Goal: Communication & Community: Ask a question

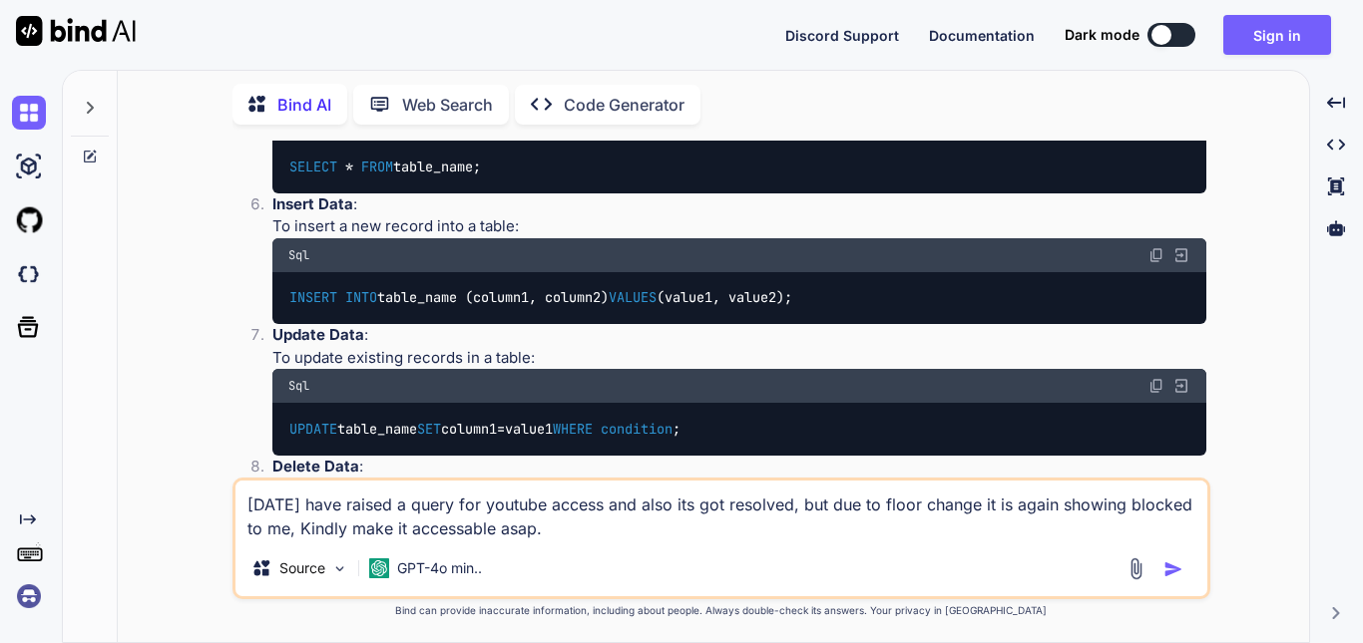
type textarea "x"
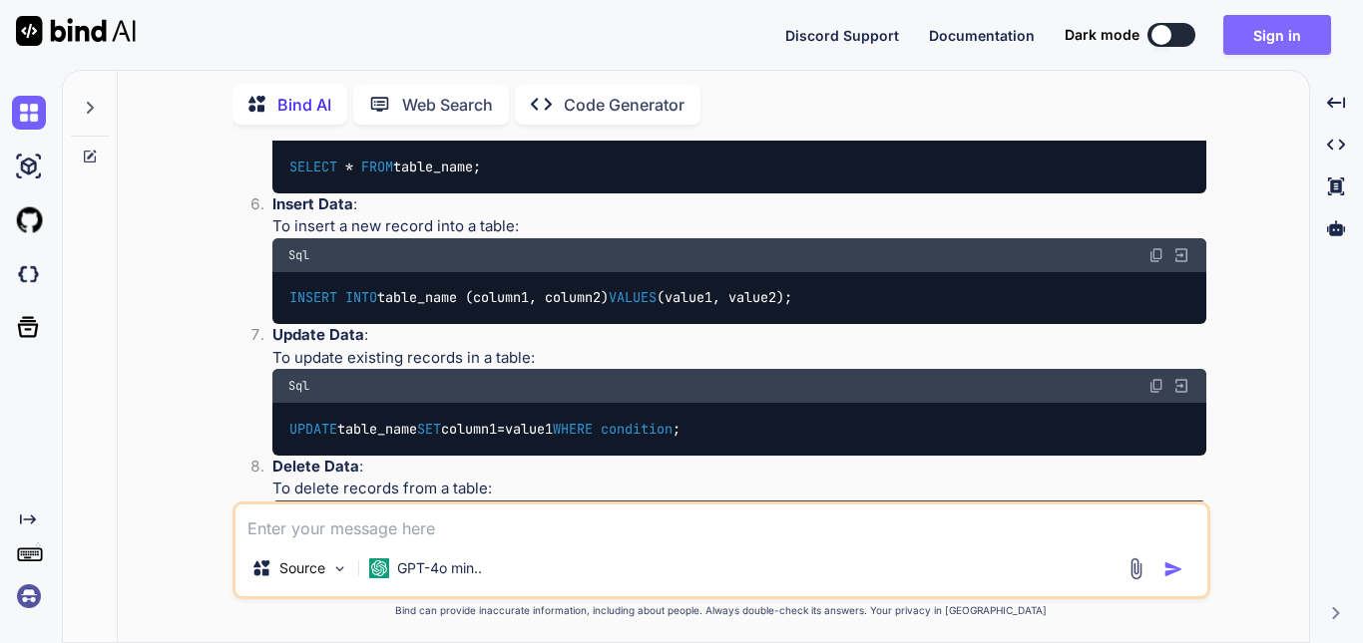
click at [1252, 35] on button "Sign in" at bounding box center [1277, 35] width 108 height 40
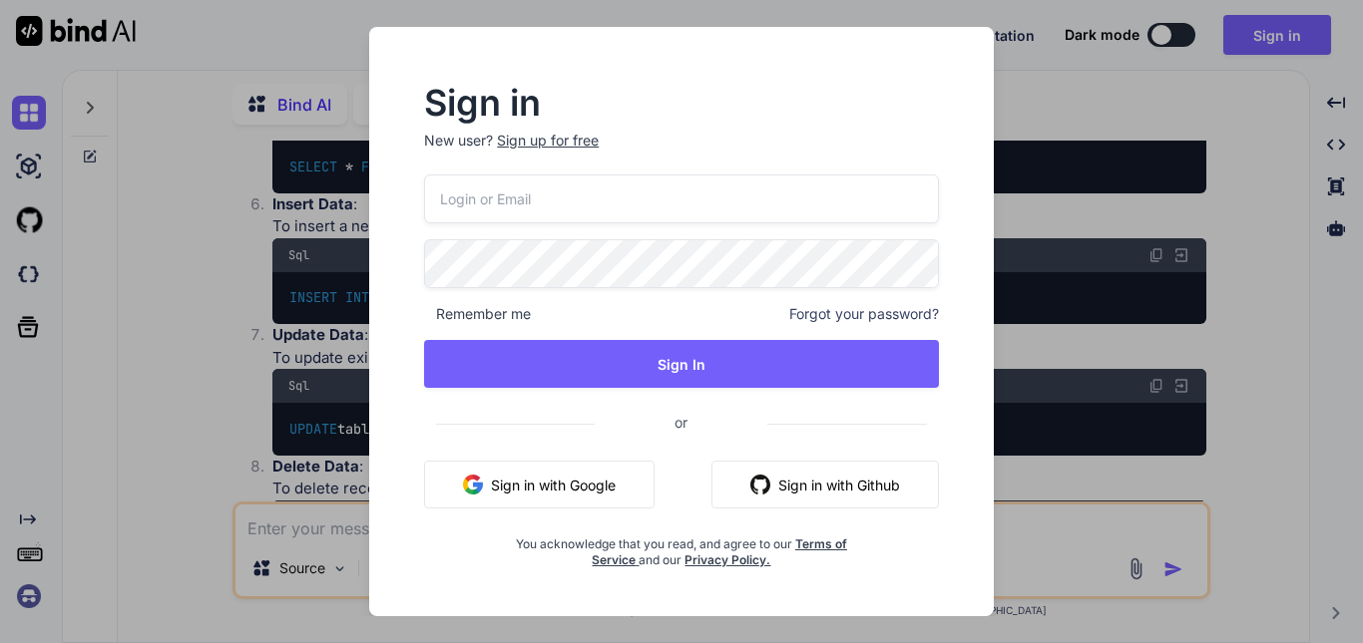
type input "[EMAIL_ADDRESS][DOMAIN_NAME]"
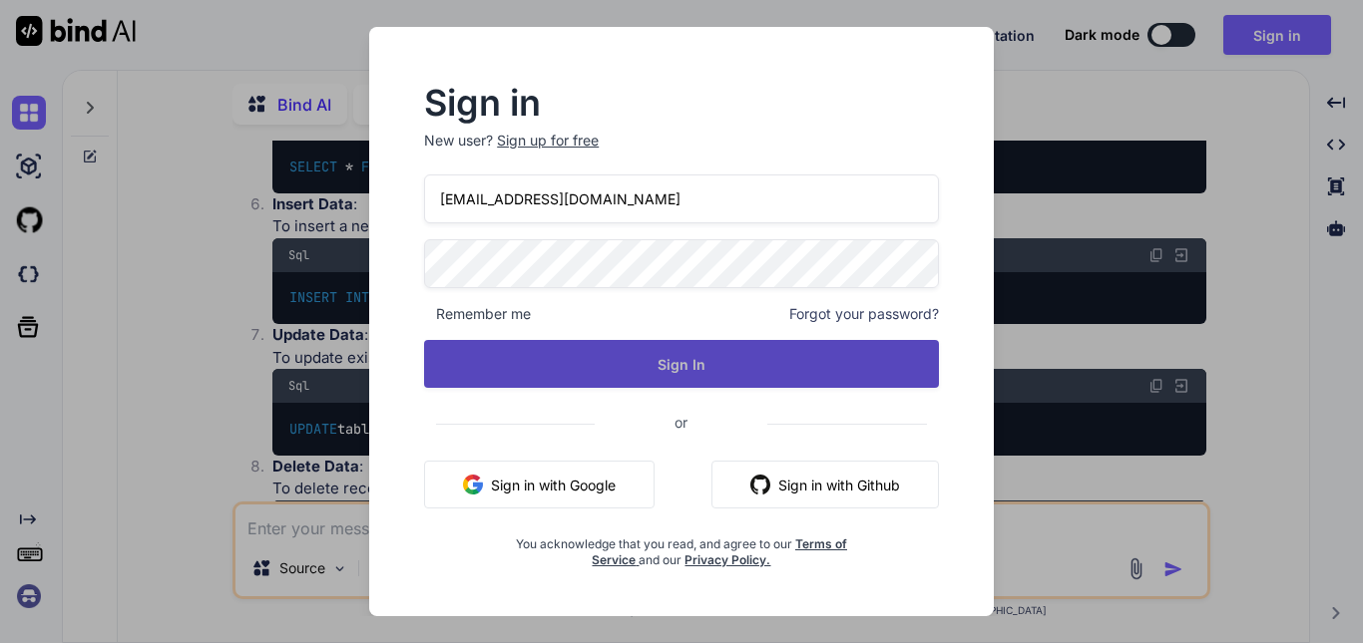
click at [688, 364] on button "Sign In" at bounding box center [681, 364] width 515 height 48
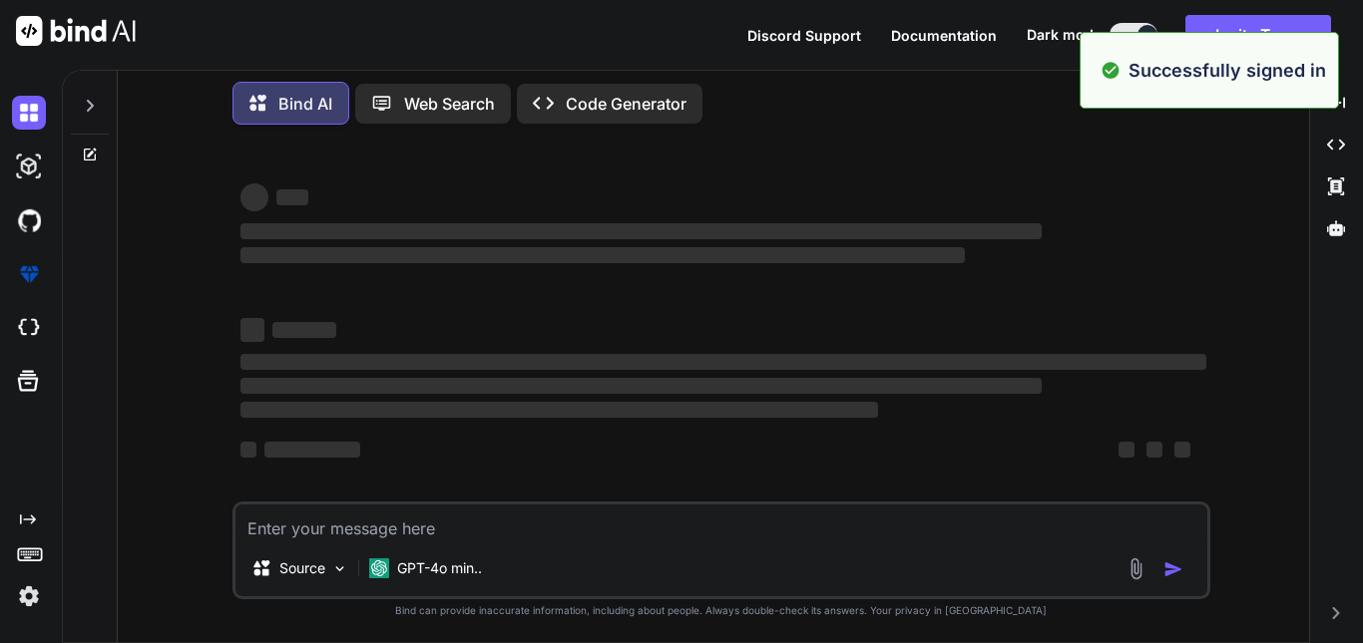
type textarea "x"
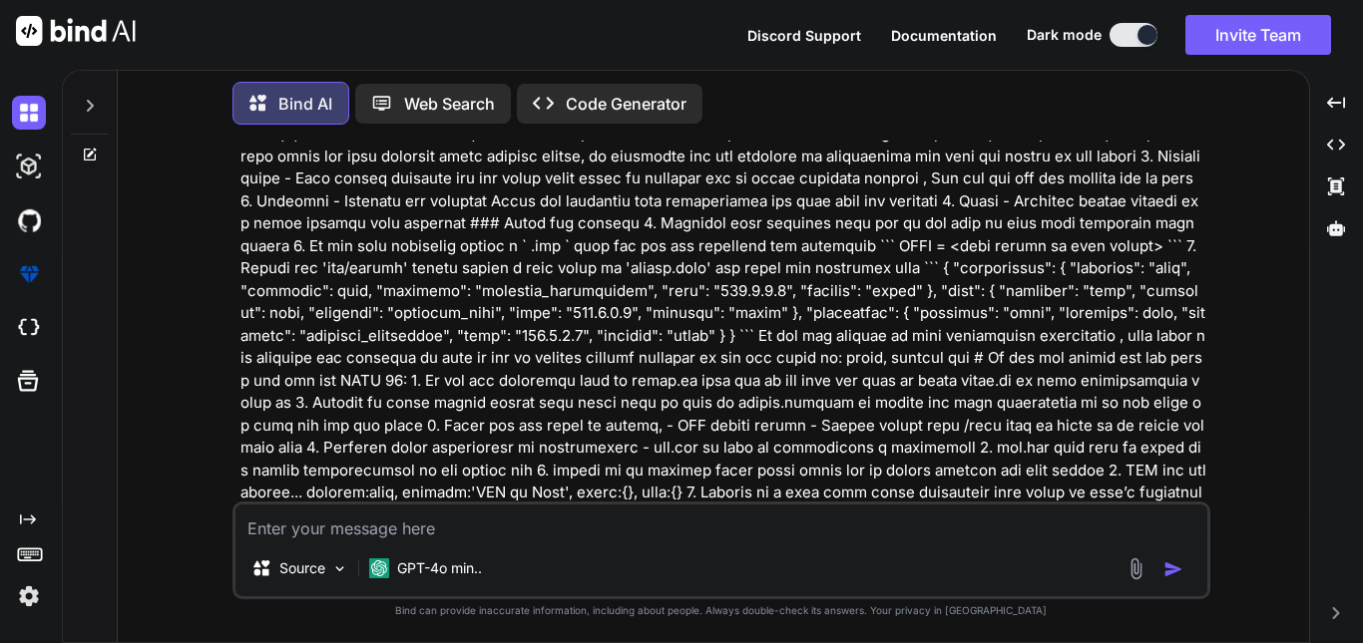
scroll to position [566, 0]
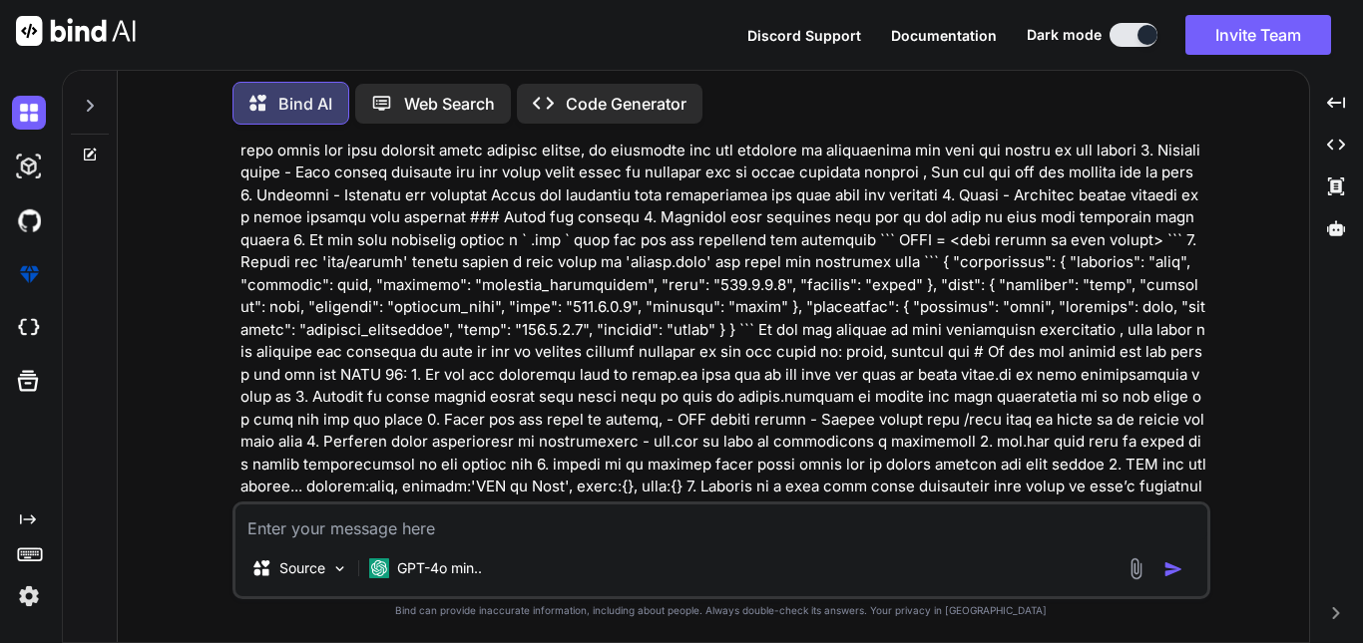
click at [389, 529] on textarea at bounding box center [721, 523] width 972 height 36
paste textarea "[DATE] have raised a query for youtube access and also its got resolved, but du…"
type textarea "[DATE] have raised a query for youtube access and also its got resolved, but du…"
type textarea "x"
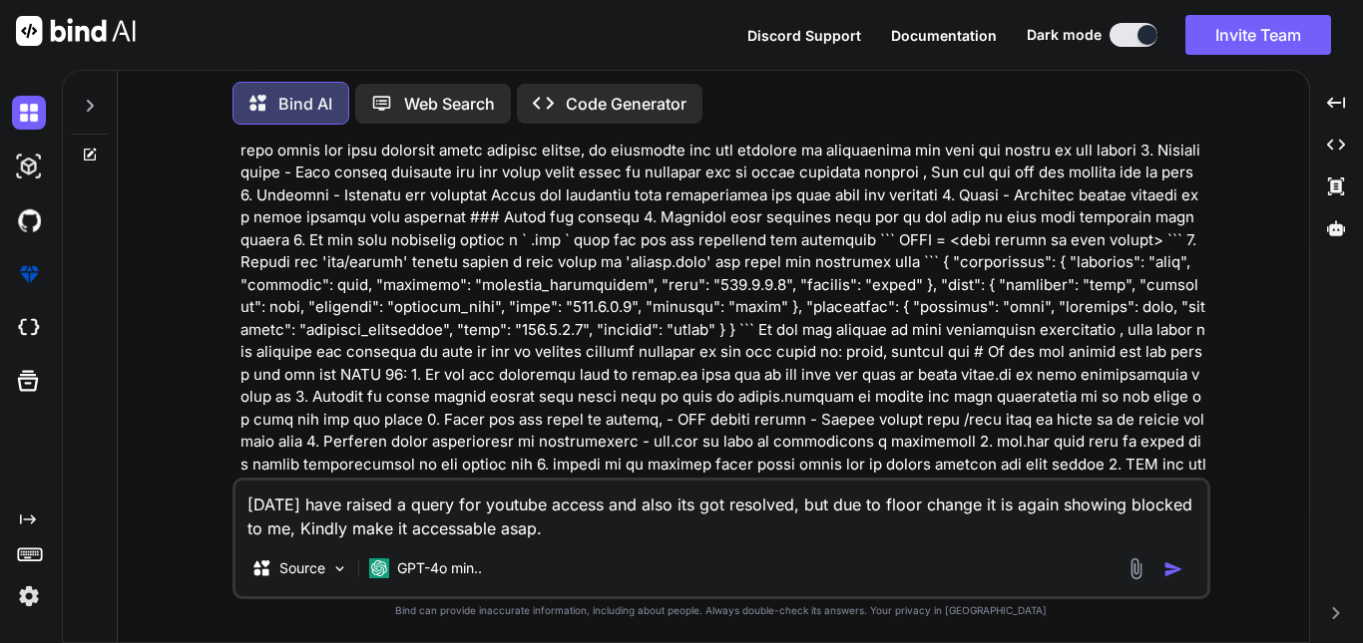
type textarea "[DATE] have raised a query for youtube access and also its got resolved, but du…"
type textarea "x"
type textarea "[DATE] have raised a query for youtube access and also its got resolved, but du…"
type textarea "x"
type textarea "[DATE] have raised a query for youtube access and also its got resolved, but du…"
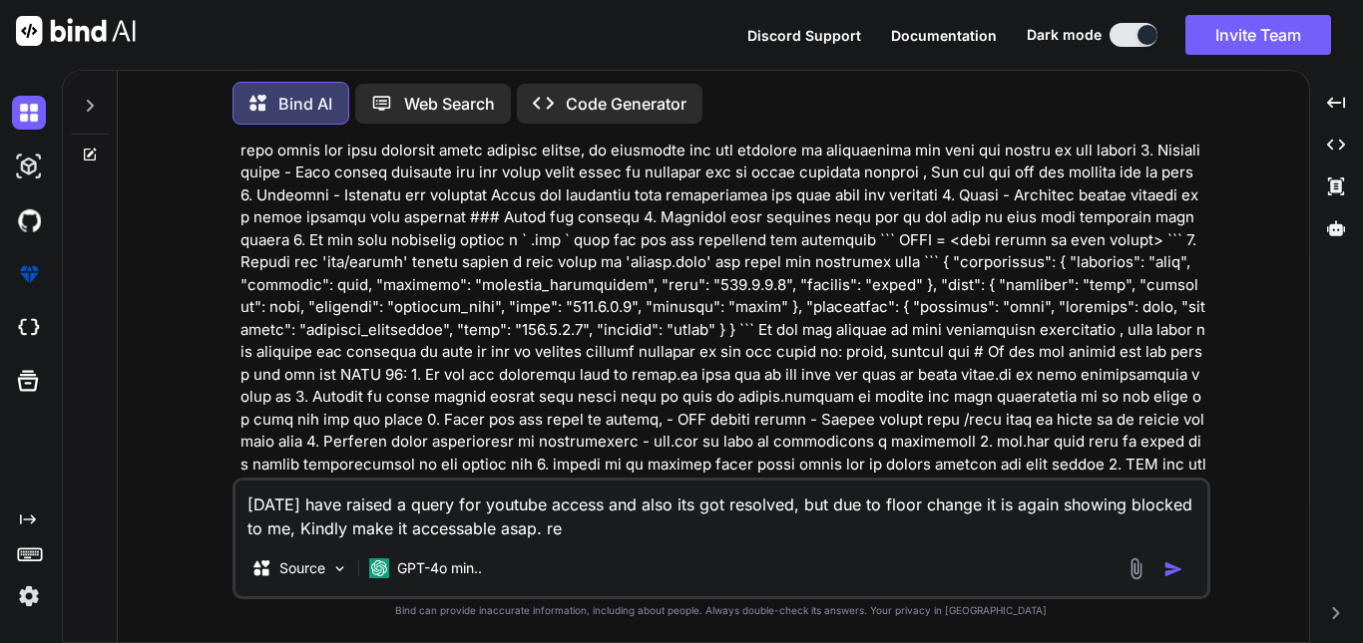
type textarea "x"
type textarea "[DATE] have raised a query for youtube access and also its got resolved, but du…"
type textarea "x"
type textarea "[DATE] have raised a query for youtube access and also its got resolved, but du…"
type textarea "x"
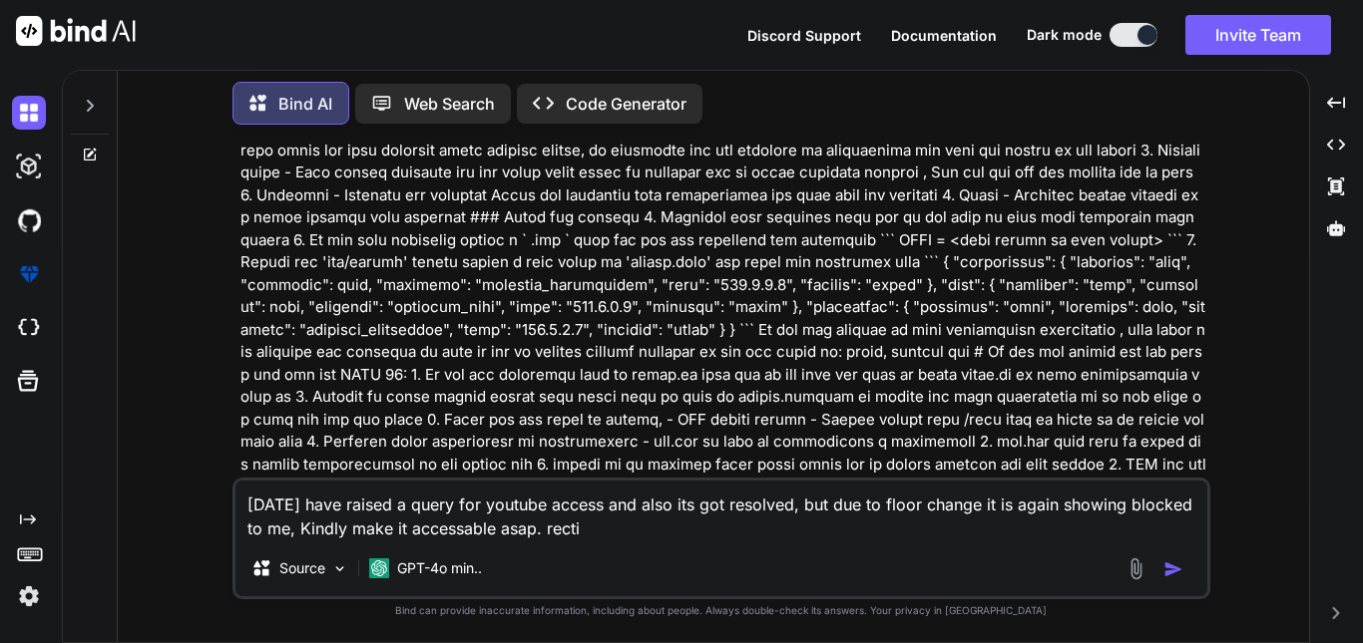
type textarea "[DATE] have raised a query for youtube access and also its got resolved, but du…"
type textarea "x"
type textarea "[DATE] have raised a query for youtube access and also its got resolved, but du…"
type textarea "x"
type textarea "[DATE] have raised a query for youtube access and also its got resolved, but du…"
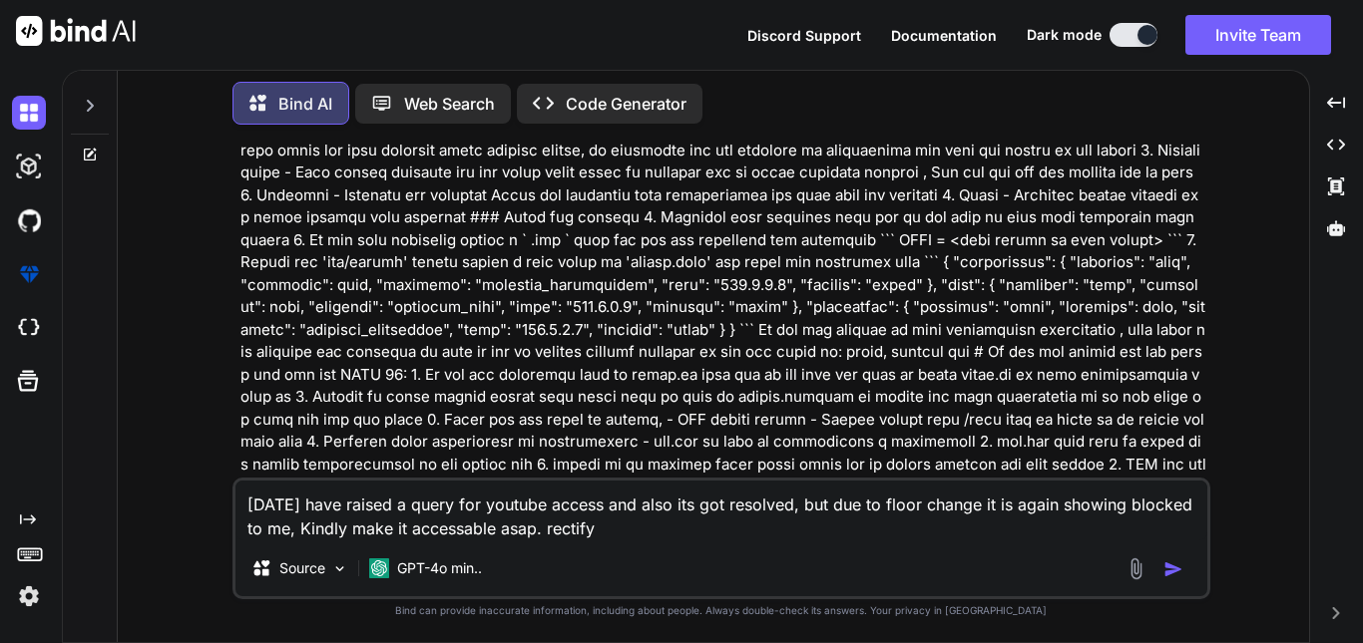
type textarea "x"
type textarea "[DATE] have raised a query for youtube access and also its got resolved, but du…"
type textarea "x"
type textarea "[DATE] have raised a query for youtube access and also its got resolved, but du…"
type textarea "x"
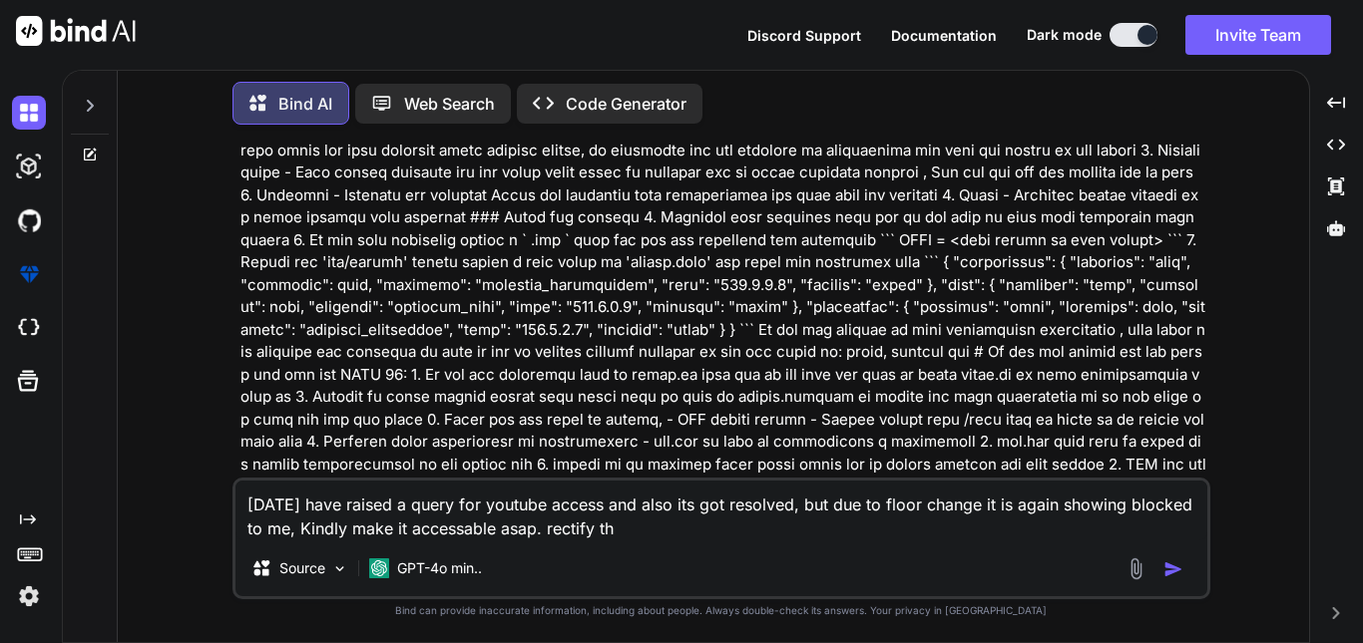
type textarea "[DATE] have raised a query for youtube access and also its got resolved, but du…"
type textarea "x"
type textarea "[DATE] have raised a query for youtube access and also its got resolved, but du…"
type textarea "x"
type textarea "[DATE] have raised a query for youtube access and also its got resolved, but du…"
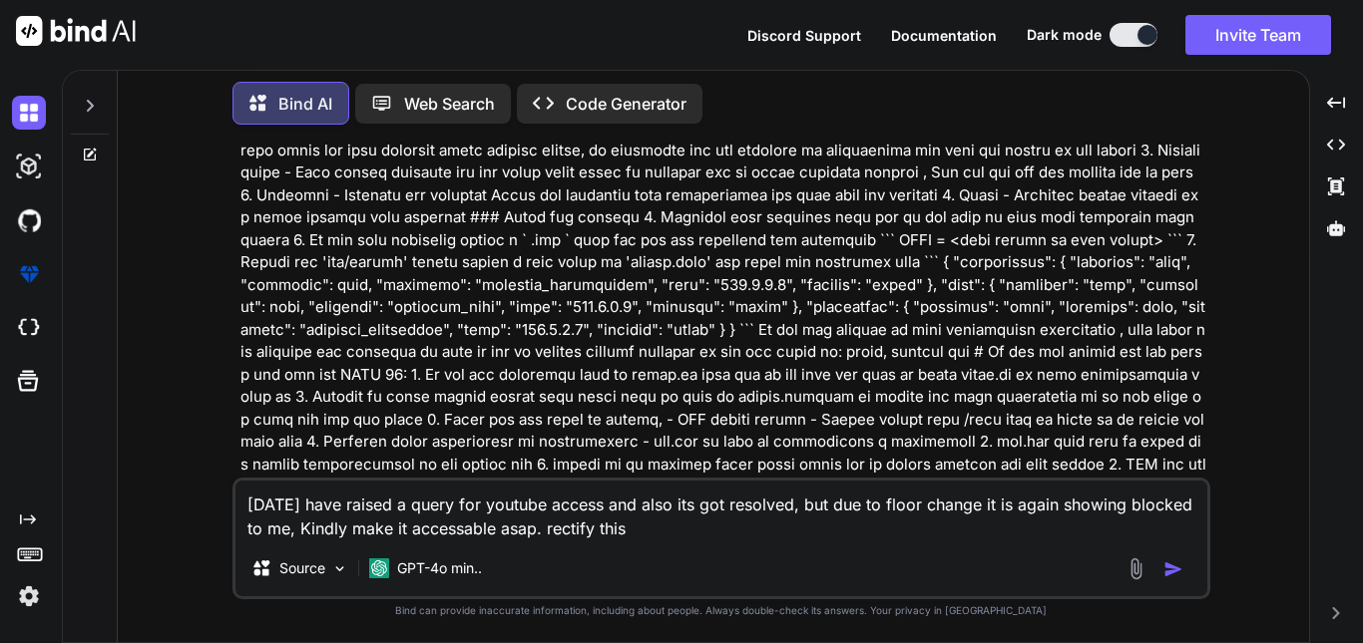
type textarea "x"
type textarea "[DATE] have raised a query for youtube access and also its got resolved, but du…"
type textarea "x"
type textarea "[DATE] have raised a query for youtube access and also its got resolved, but du…"
type textarea "x"
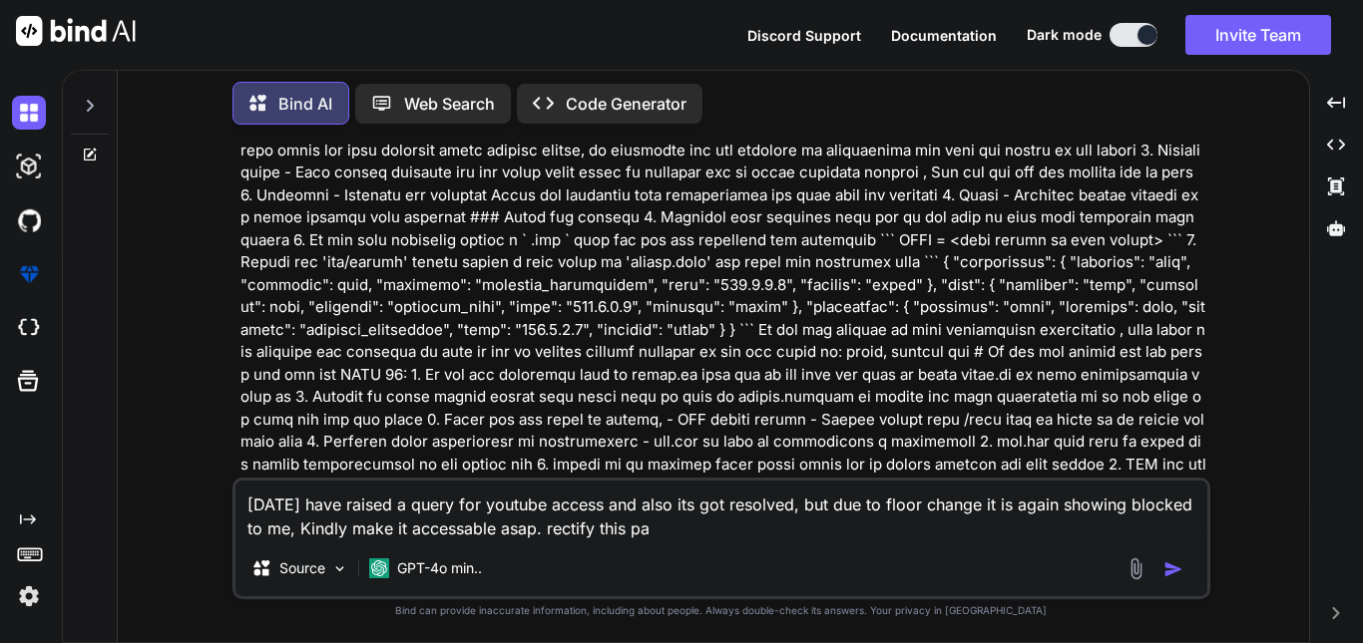
type textarea "[DATE] have raised a query for youtube access and also its got resolved, but du…"
type textarea "x"
type textarea "[DATE] have raised a query for youtube access and also its got resolved, but du…"
type textarea "x"
type textarea "[DATE] have raised a query for youtube access and also its got resolved, but du…"
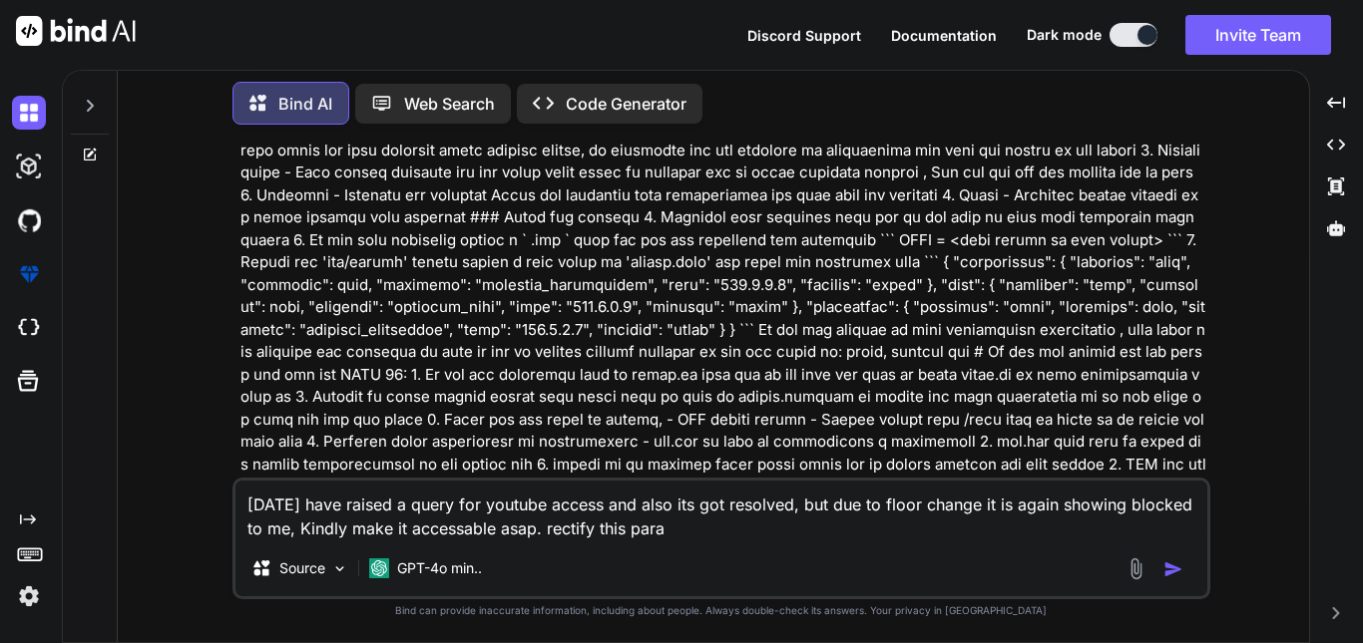
type textarea "x"
type textarea "[DATE] have raised a query for youtube access and also its got resolved, but du…"
type textarea "x"
type textarea "[DATE] have raised a query for youtube access and also its got resolved, but du…"
type textarea "x"
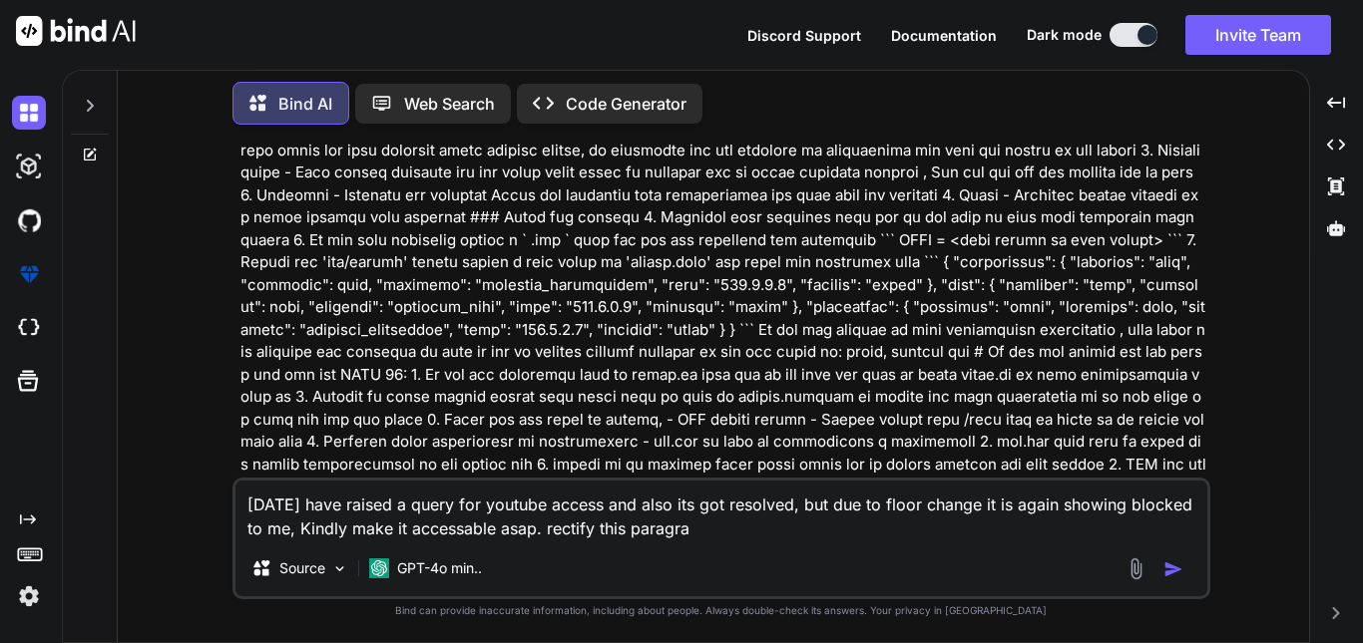
type textarea "[DATE] have raised a query for youtube access and also its got resolved, but du…"
type textarea "x"
type textarea "[DATE] have raised a query for youtube access and also its got resolved, but du…"
type textarea "x"
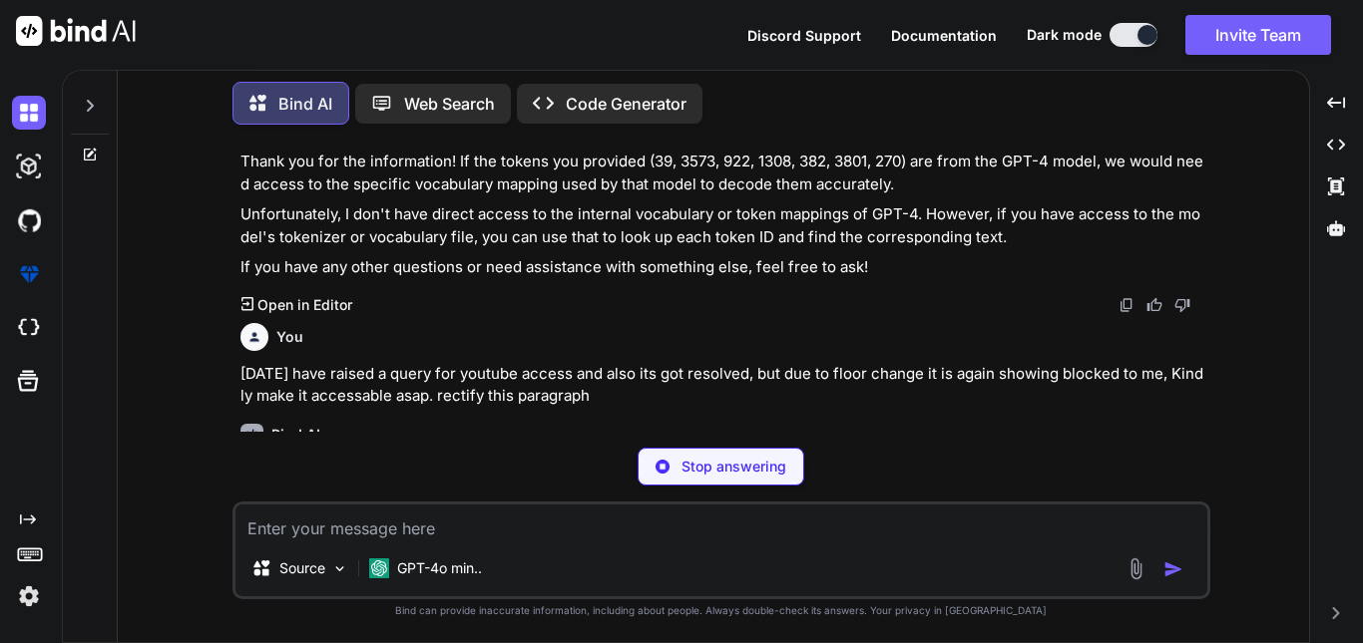
scroll to position [2923, 0]
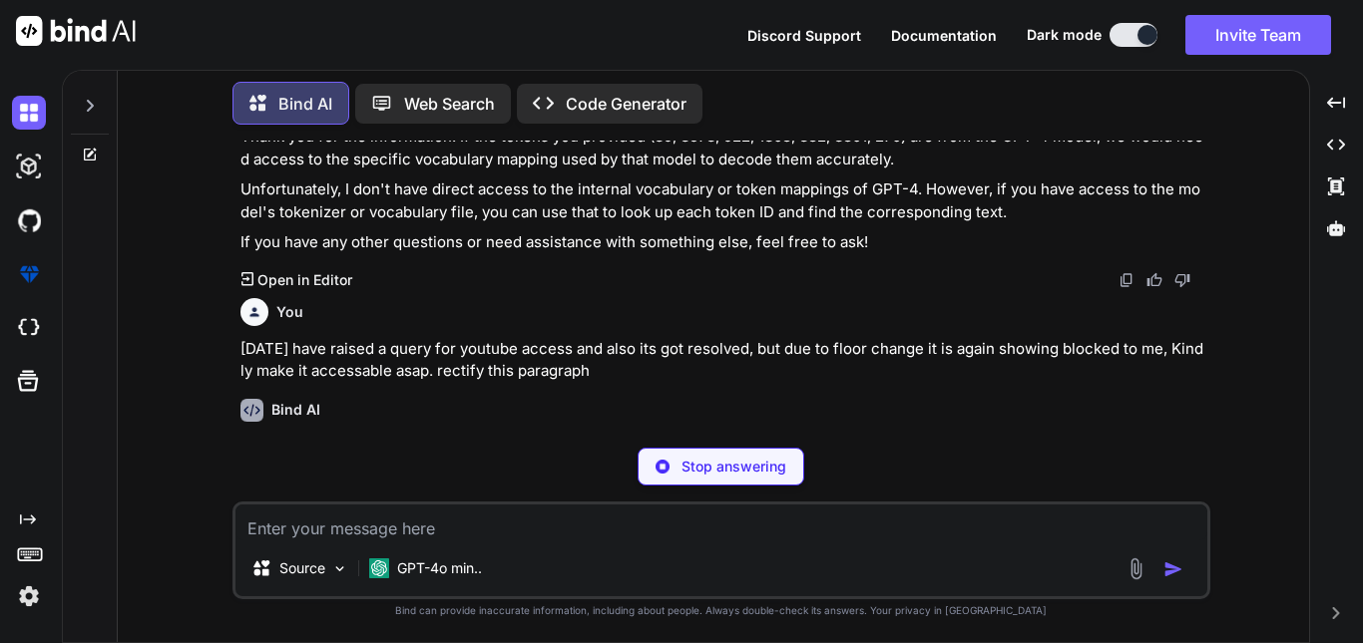
type textarea "x"
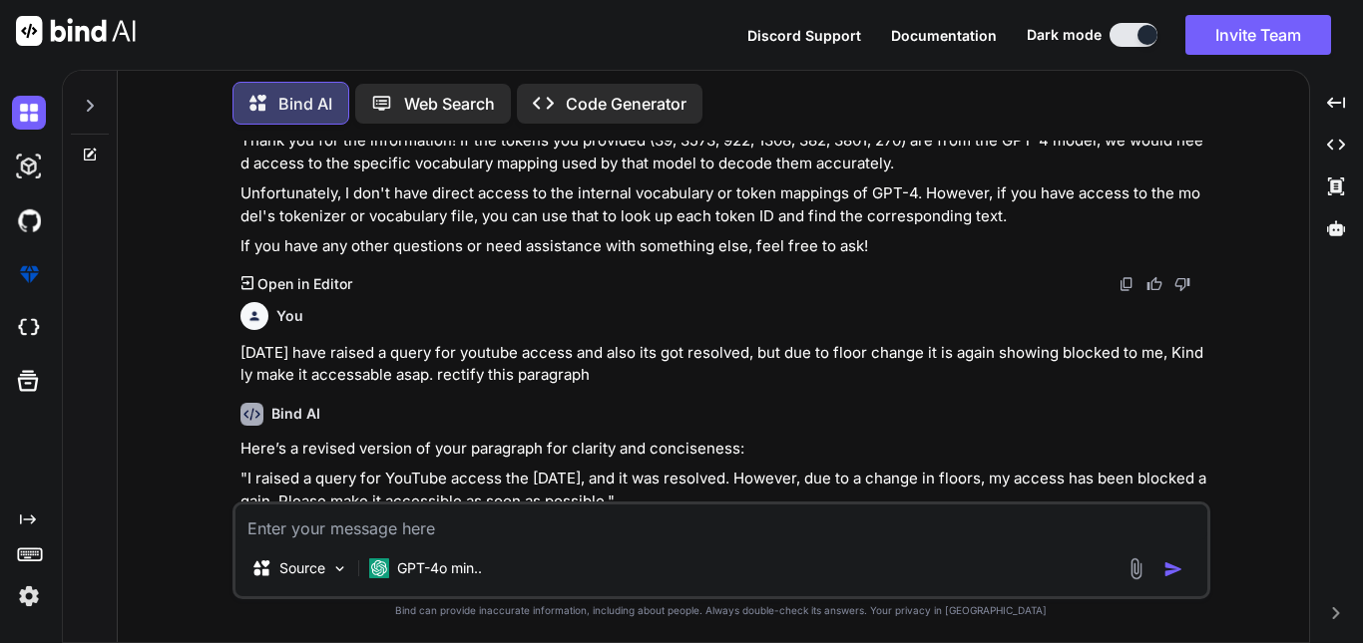
drag, startPoint x: 248, startPoint y: 432, endPoint x: 715, endPoint y: 460, distance: 467.7
click at [715, 468] on p ""I raised a query for YouTube access the [DATE], and it was resolved. However, …" at bounding box center [723, 490] width 966 height 45
drag, startPoint x: 712, startPoint y: 452, endPoint x: 248, endPoint y: 438, distance: 464.1
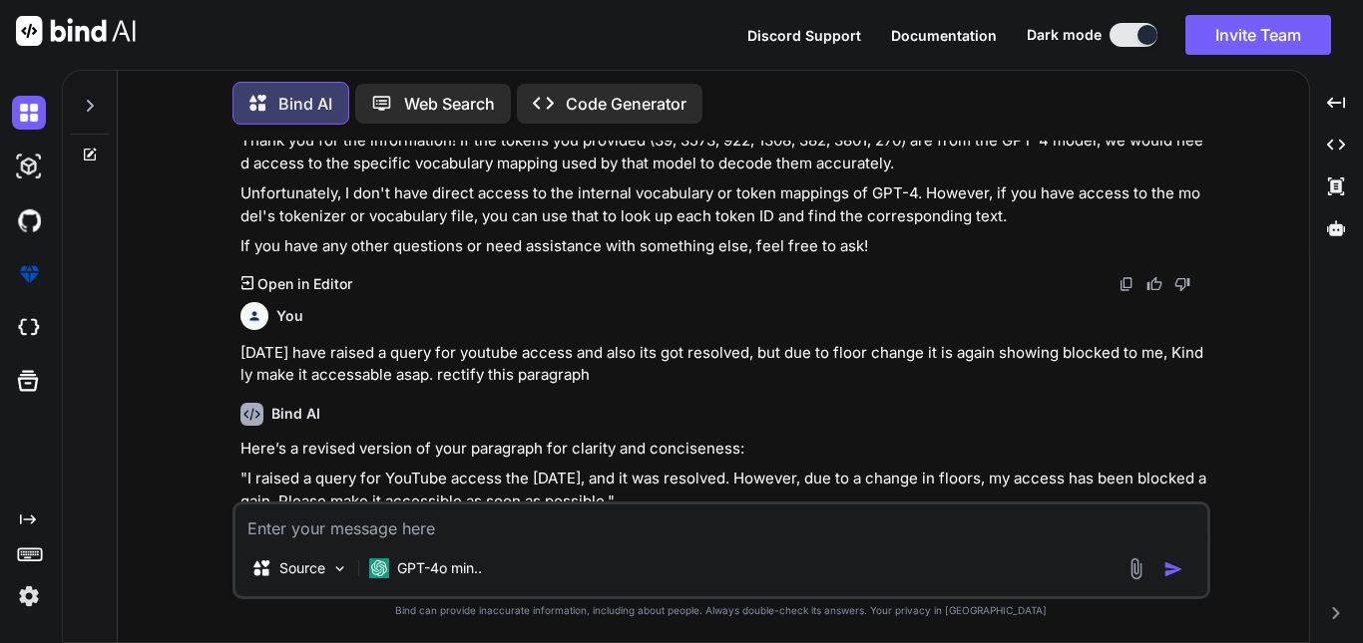
click at [248, 468] on p ""I raised a query for YouTube access the [DATE], and it was resolved. However, …" at bounding box center [723, 490] width 966 height 45
copy p "I raised a query for YouTube access the [DATE], and it was resolved. However, d…"
